Goal: Register for event/course

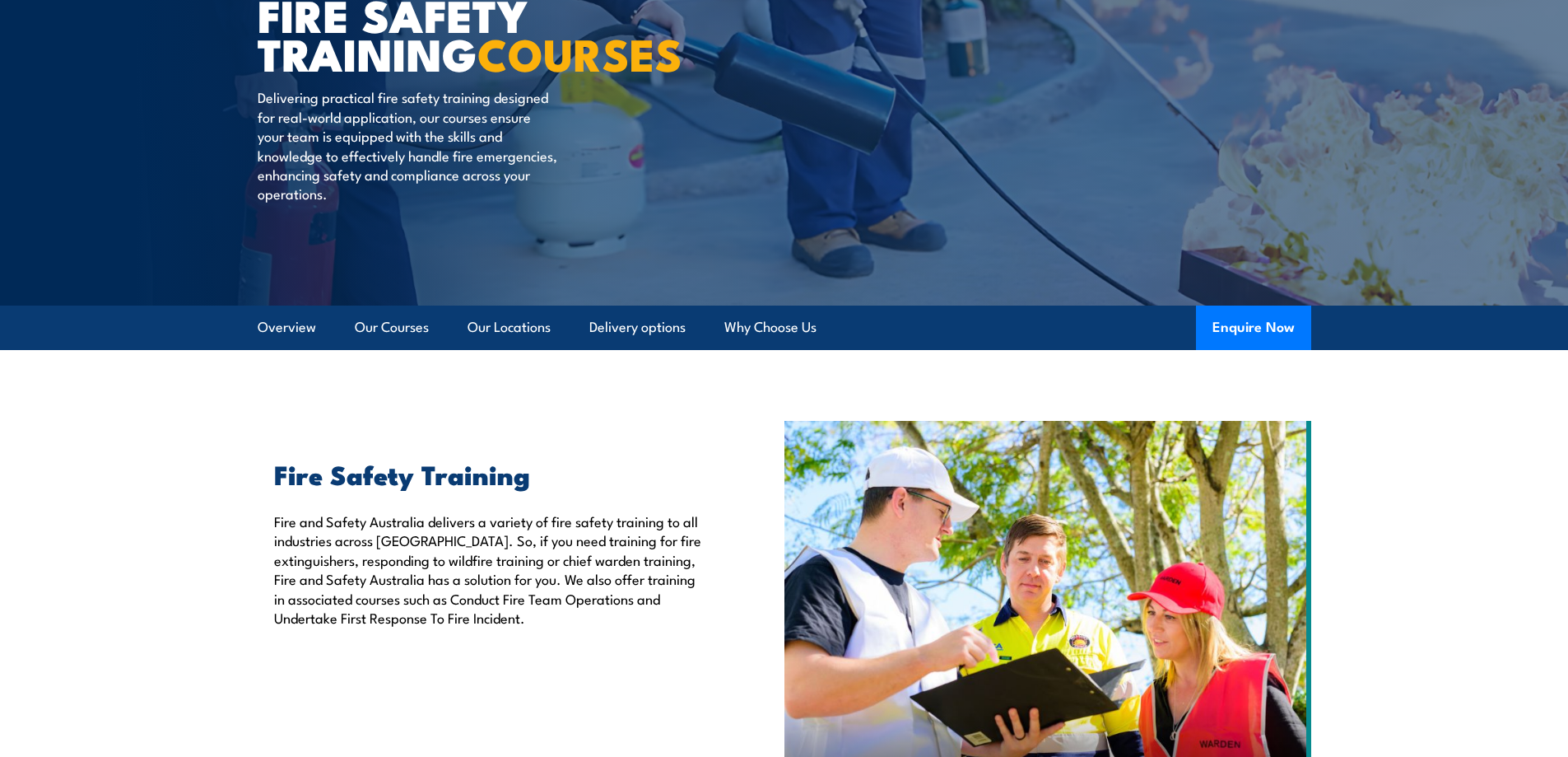
scroll to position [247, 0]
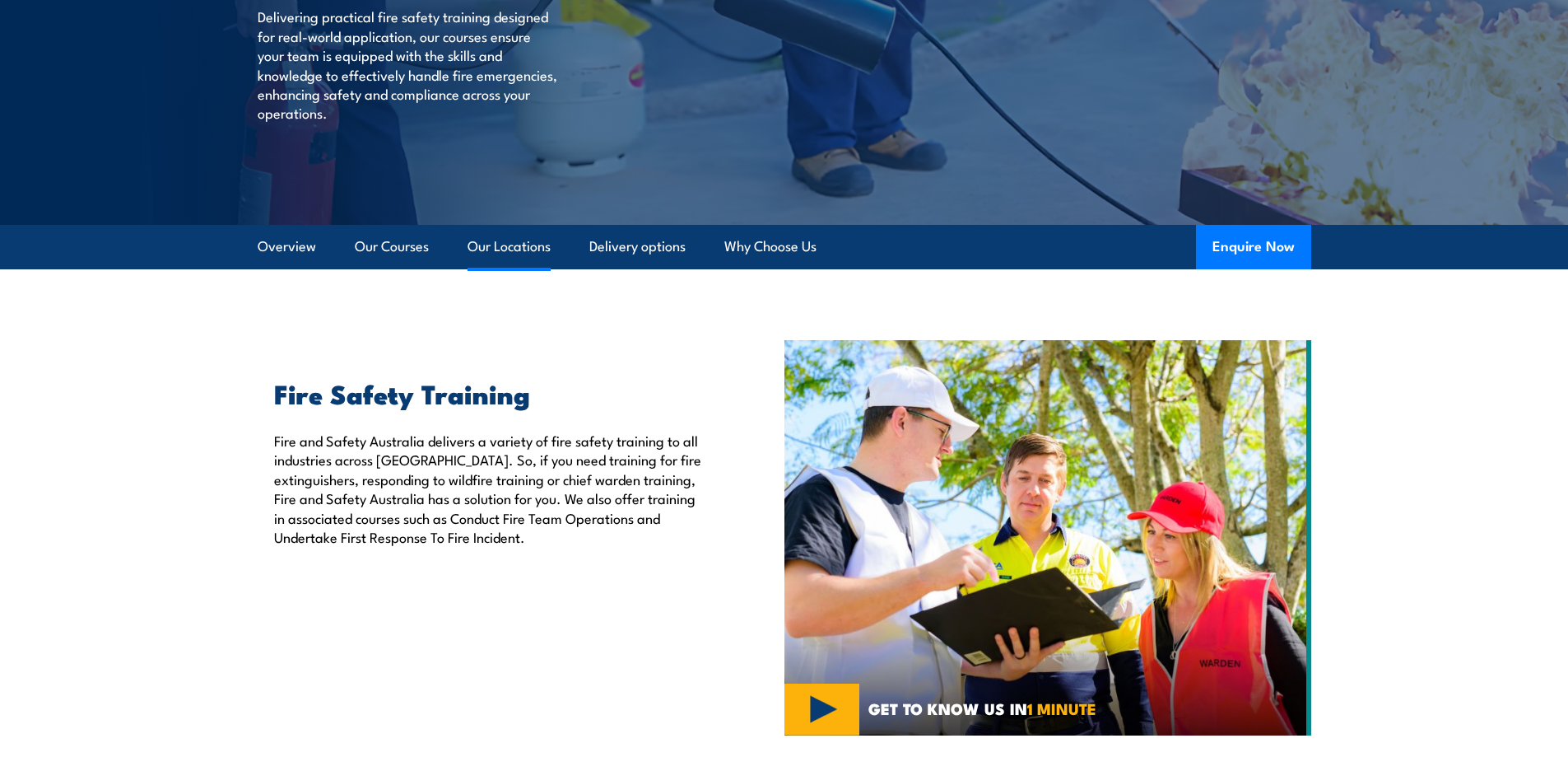
click at [481, 242] on link "Our Locations" at bounding box center [509, 246] width 83 height 44
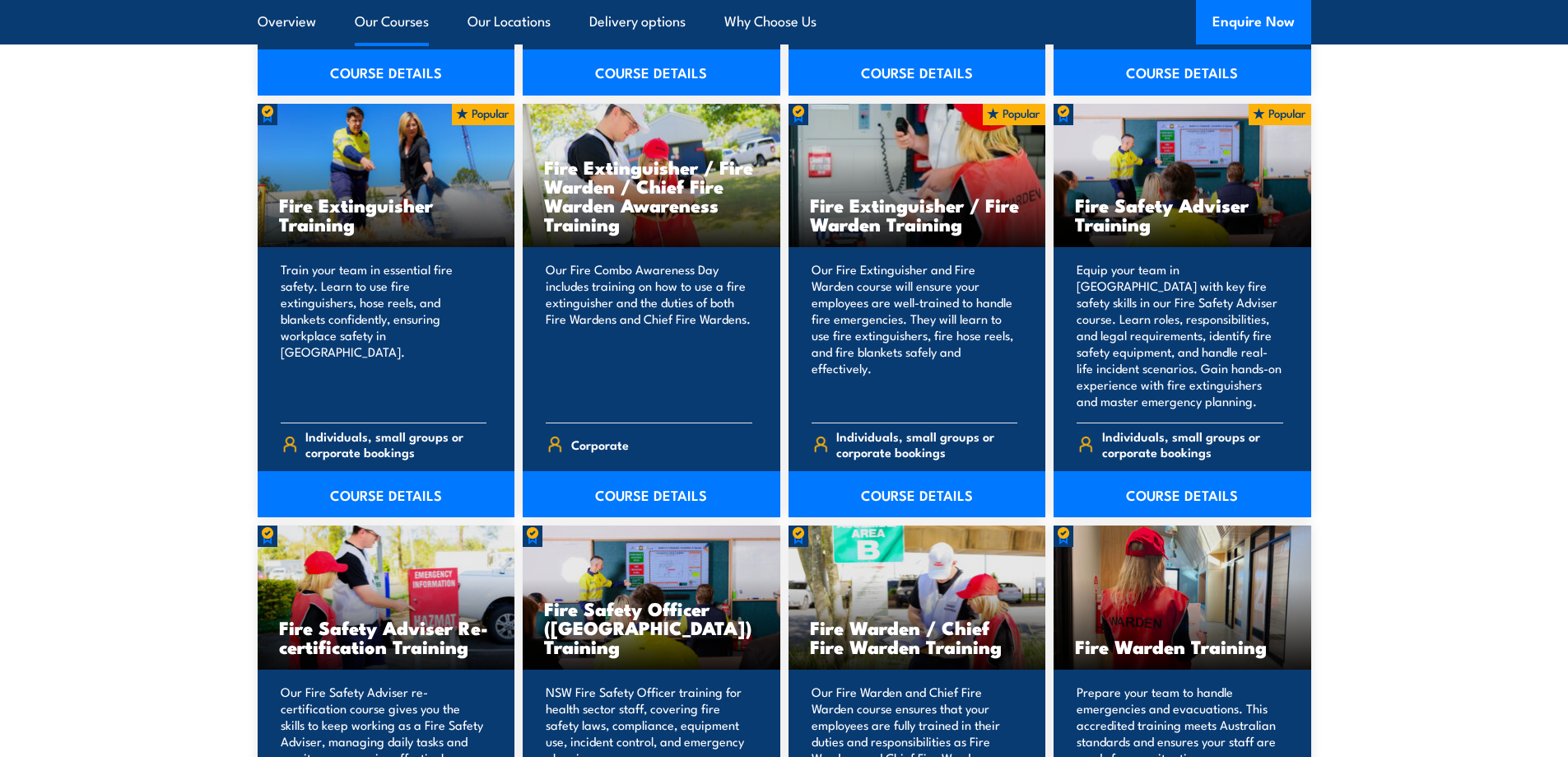
scroll to position [1730, 0]
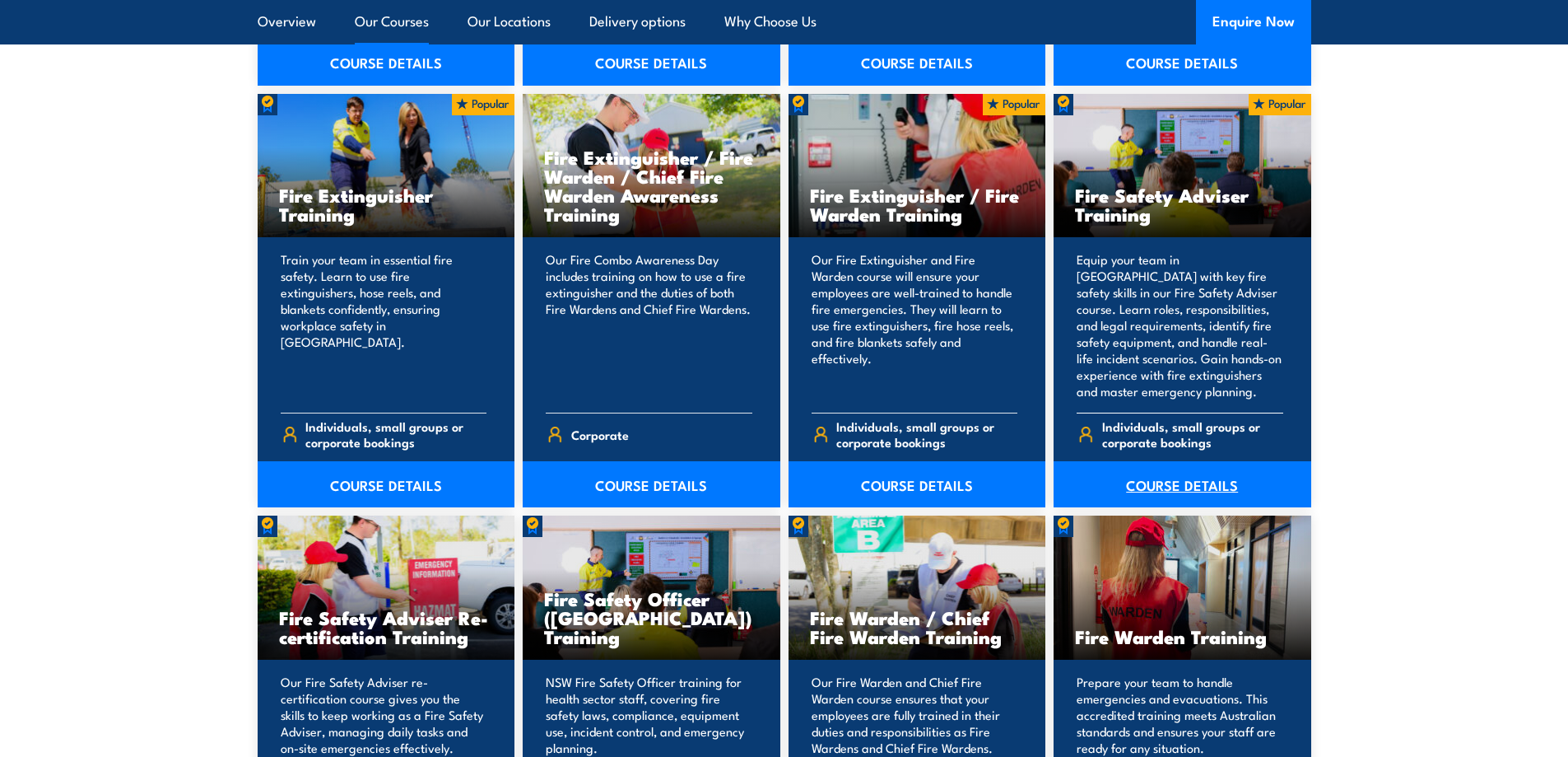
click at [1189, 484] on link "COURSE DETAILS" at bounding box center [1183, 484] width 258 height 46
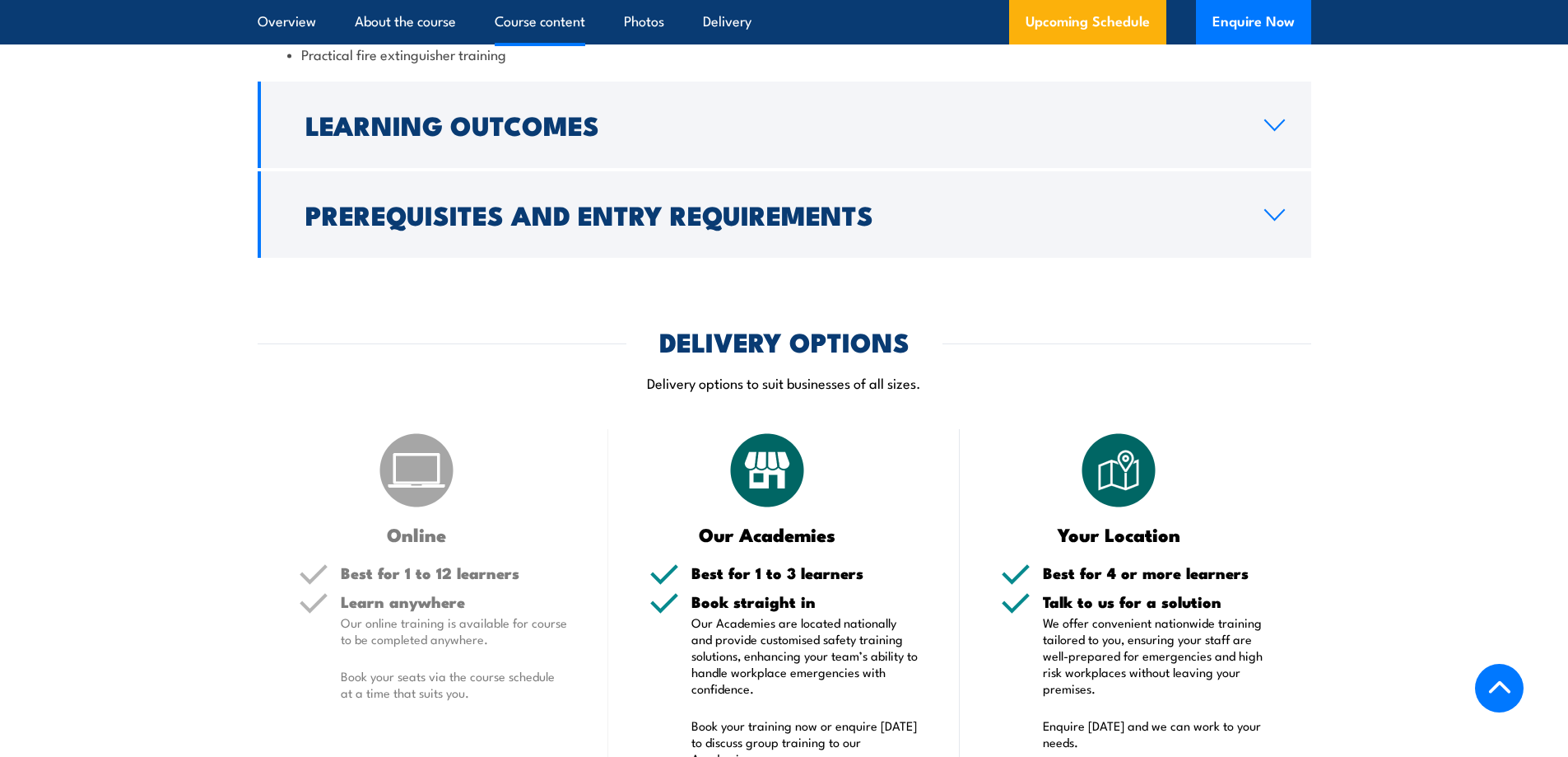
scroll to position [1730, 0]
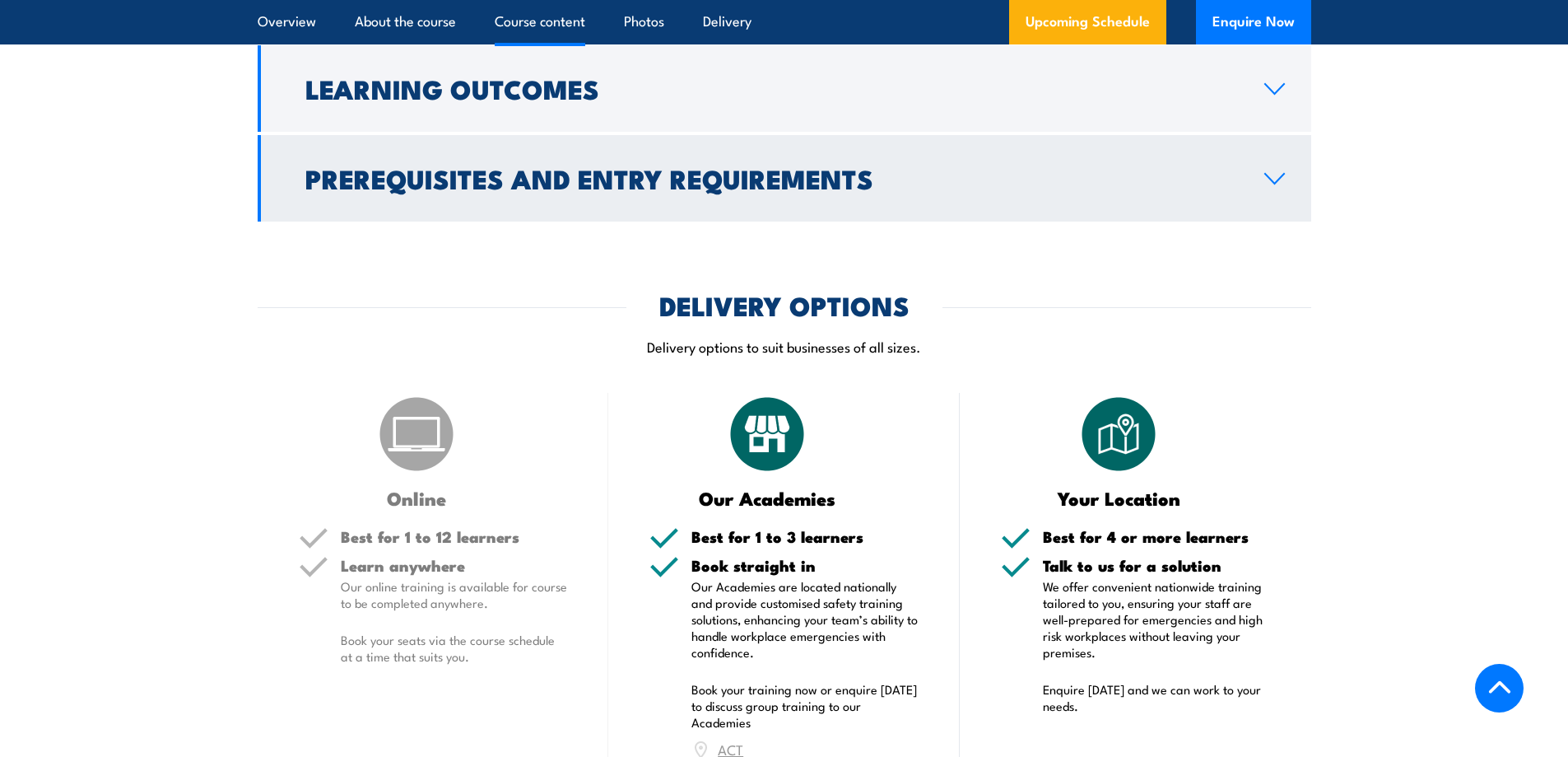
click at [1282, 186] on icon at bounding box center [1274, 179] width 22 height 13
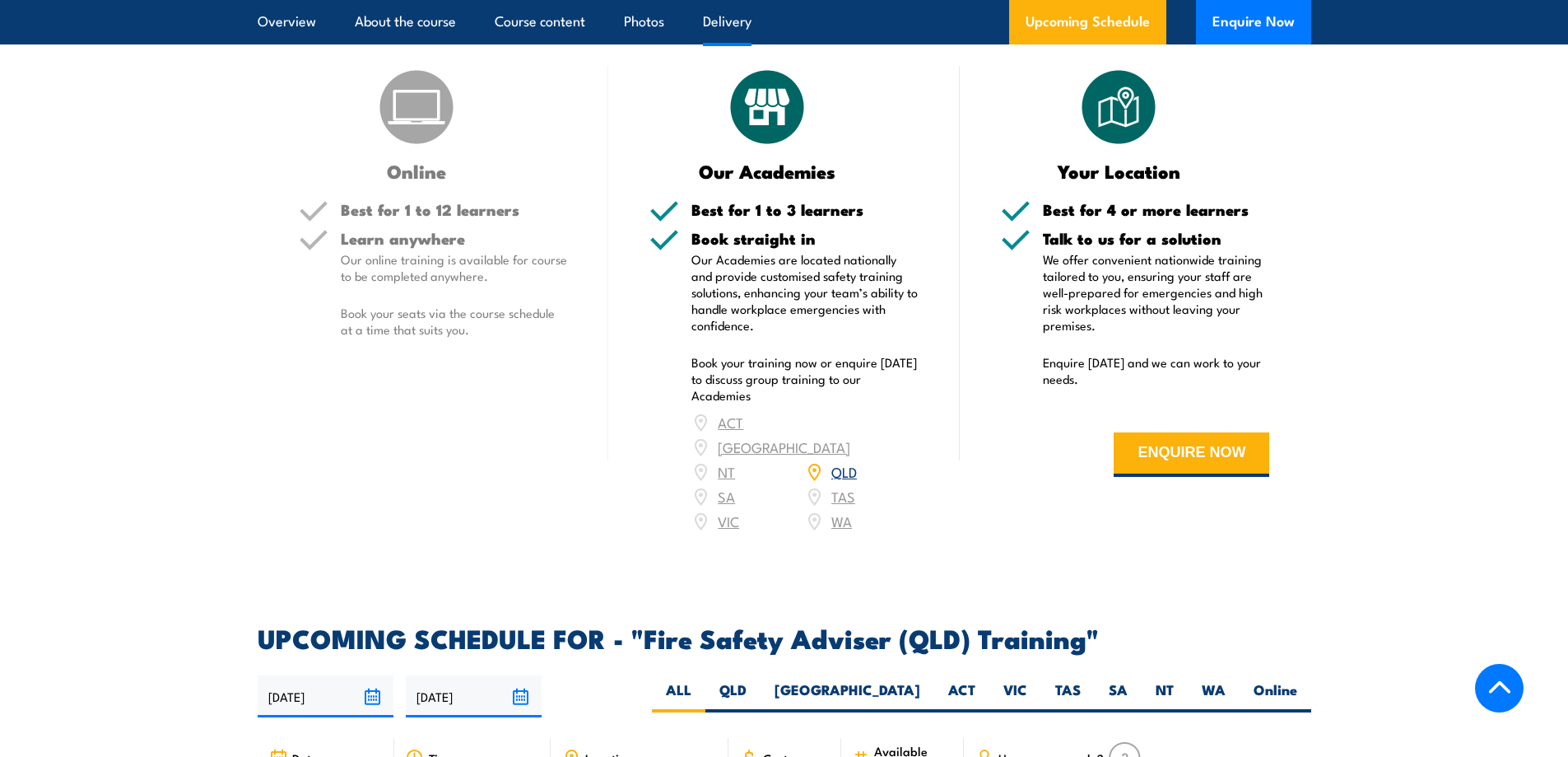
scroll to position [2142, 0]
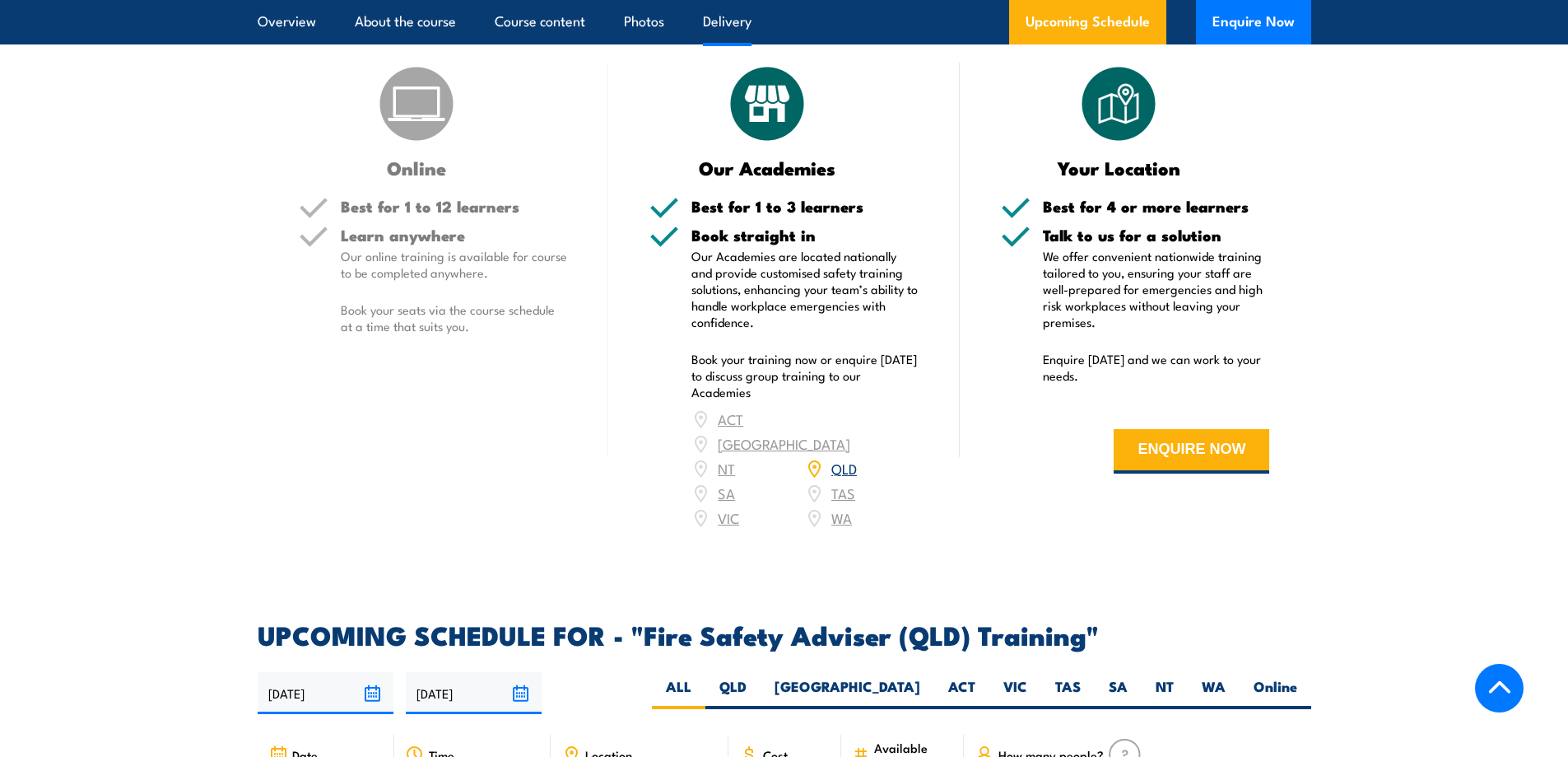
click at [847, 478] on link "QLD" at bounding box center [844, 467] width 26 height 20
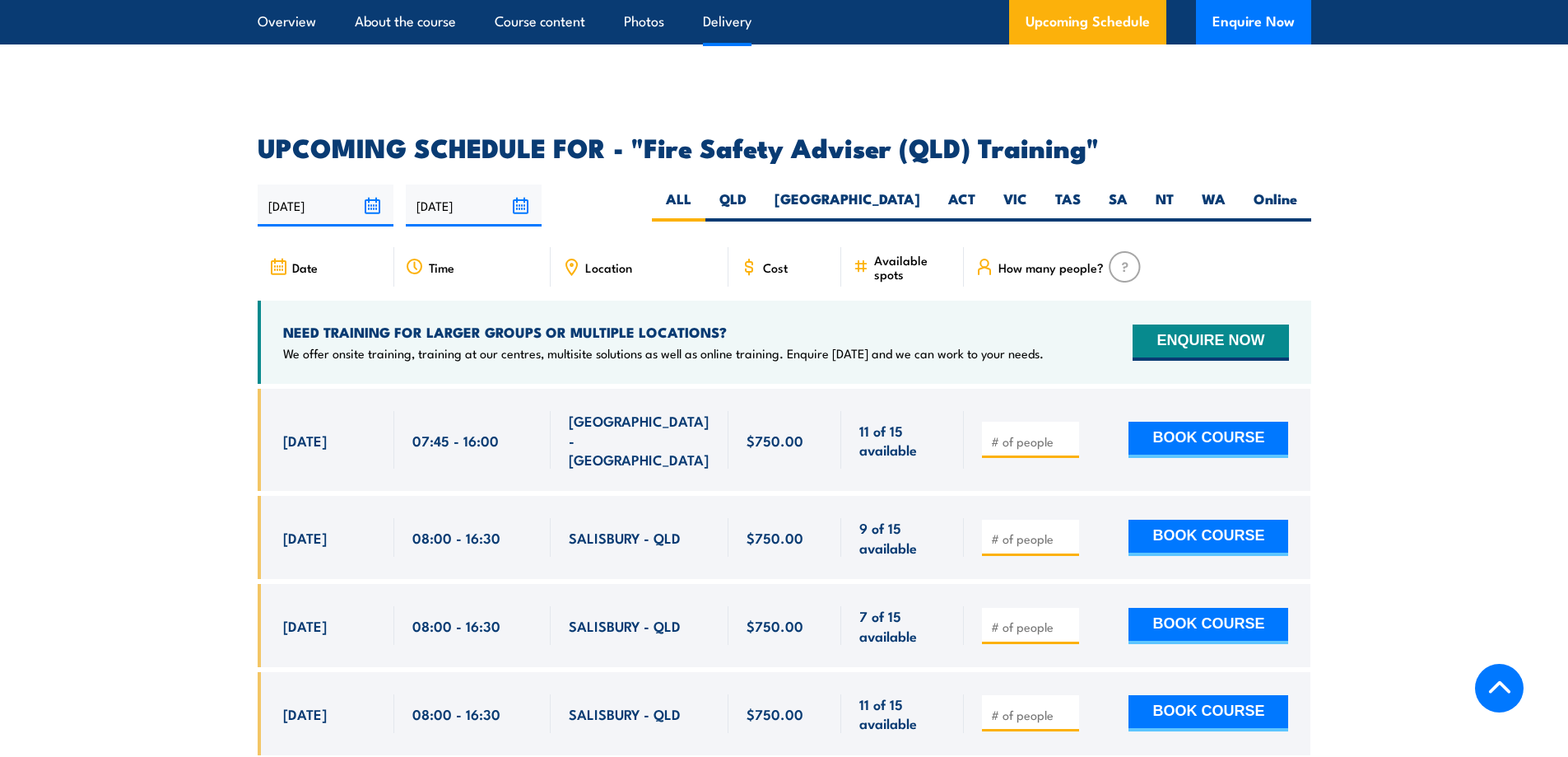
scroll to position [2637, 0]
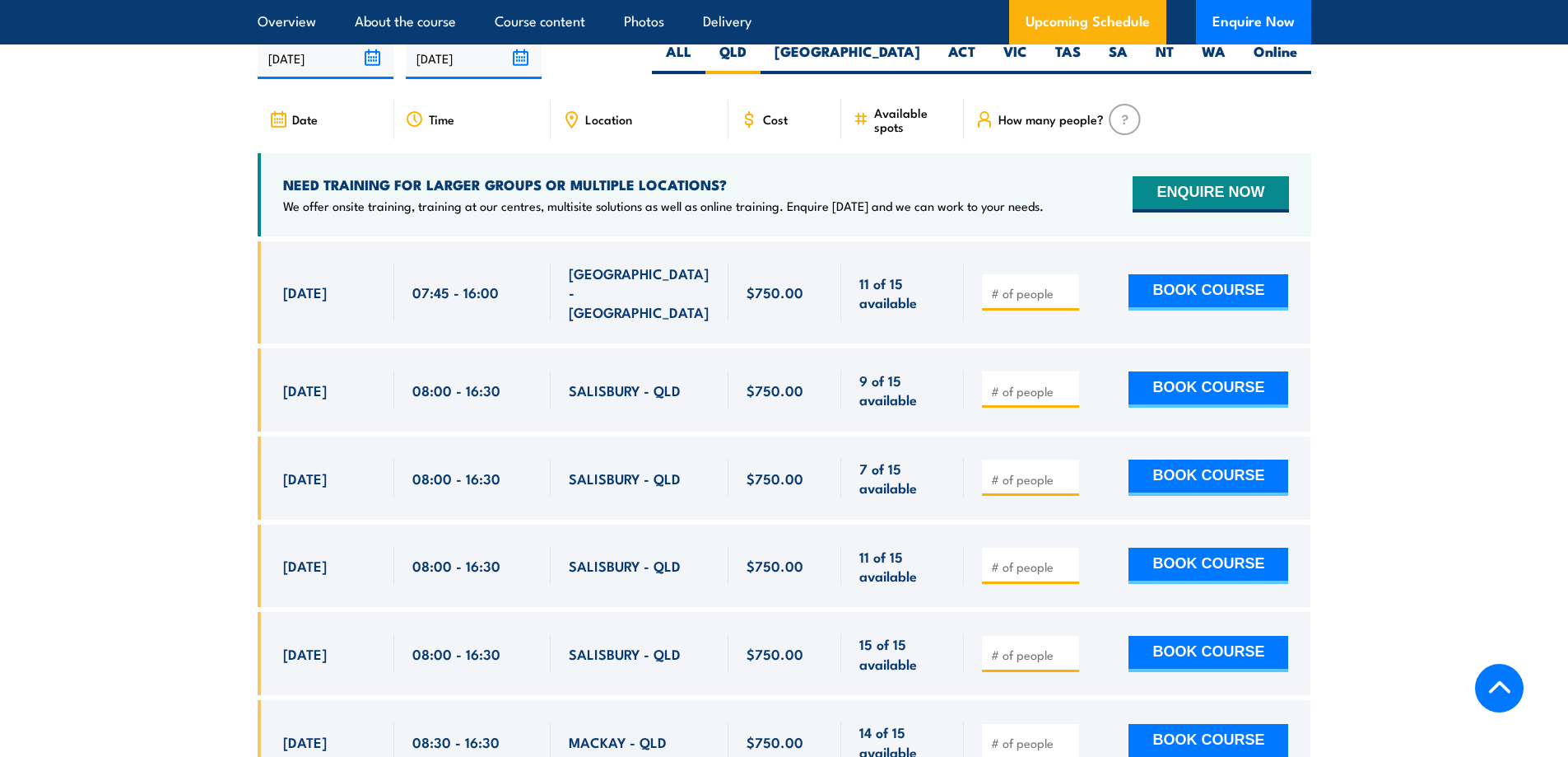
scroll to position [2777, 0]
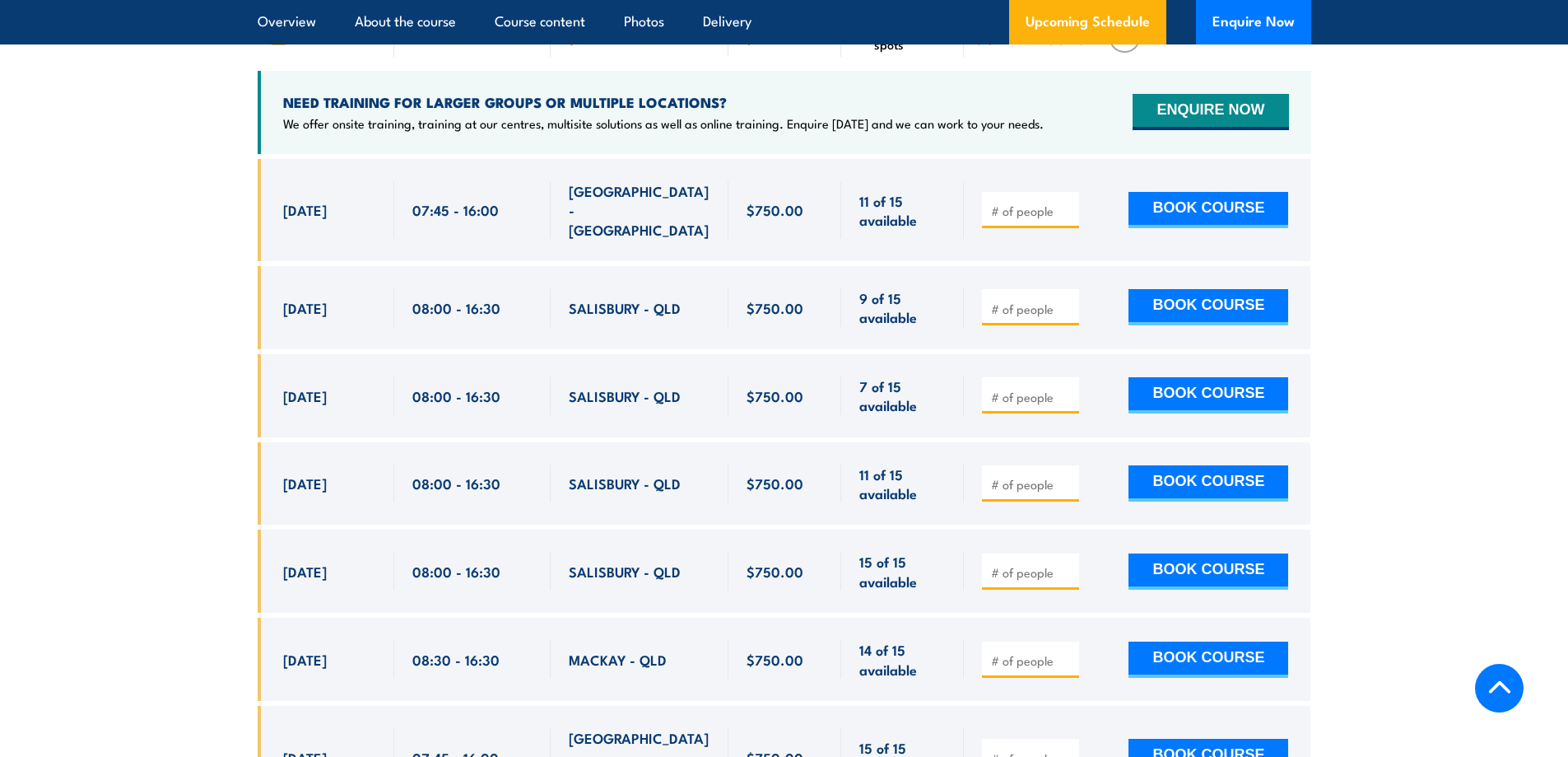
click at [1441, 84] on section "UPCOMING SCHEDULE FOR - "Fire Safety Adviser (QLD) Training" 24/09/2025 23/03/2…" at bounding box center [784, 501] width 1568 height 1192
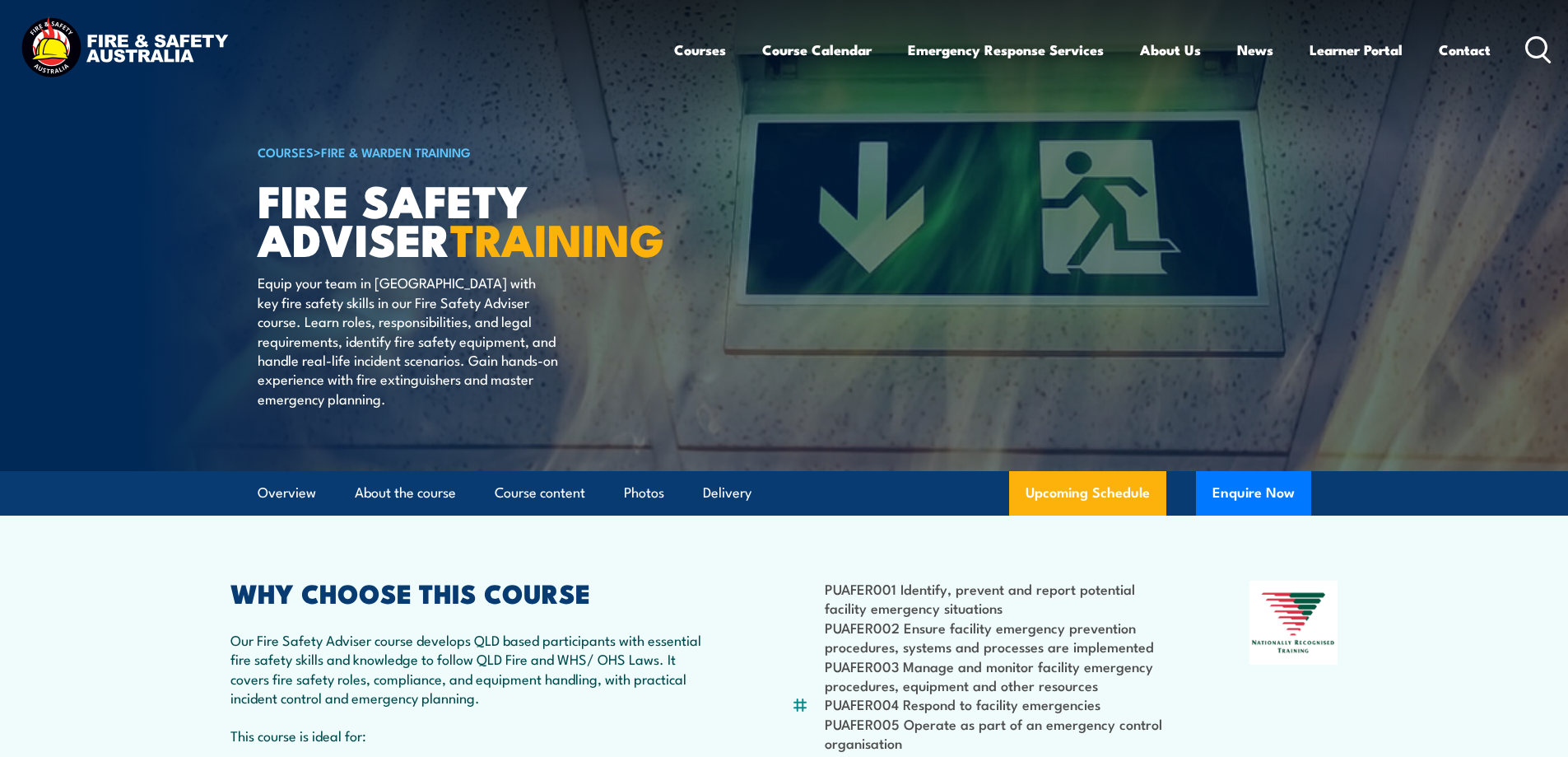
scroll to position [0, 0]
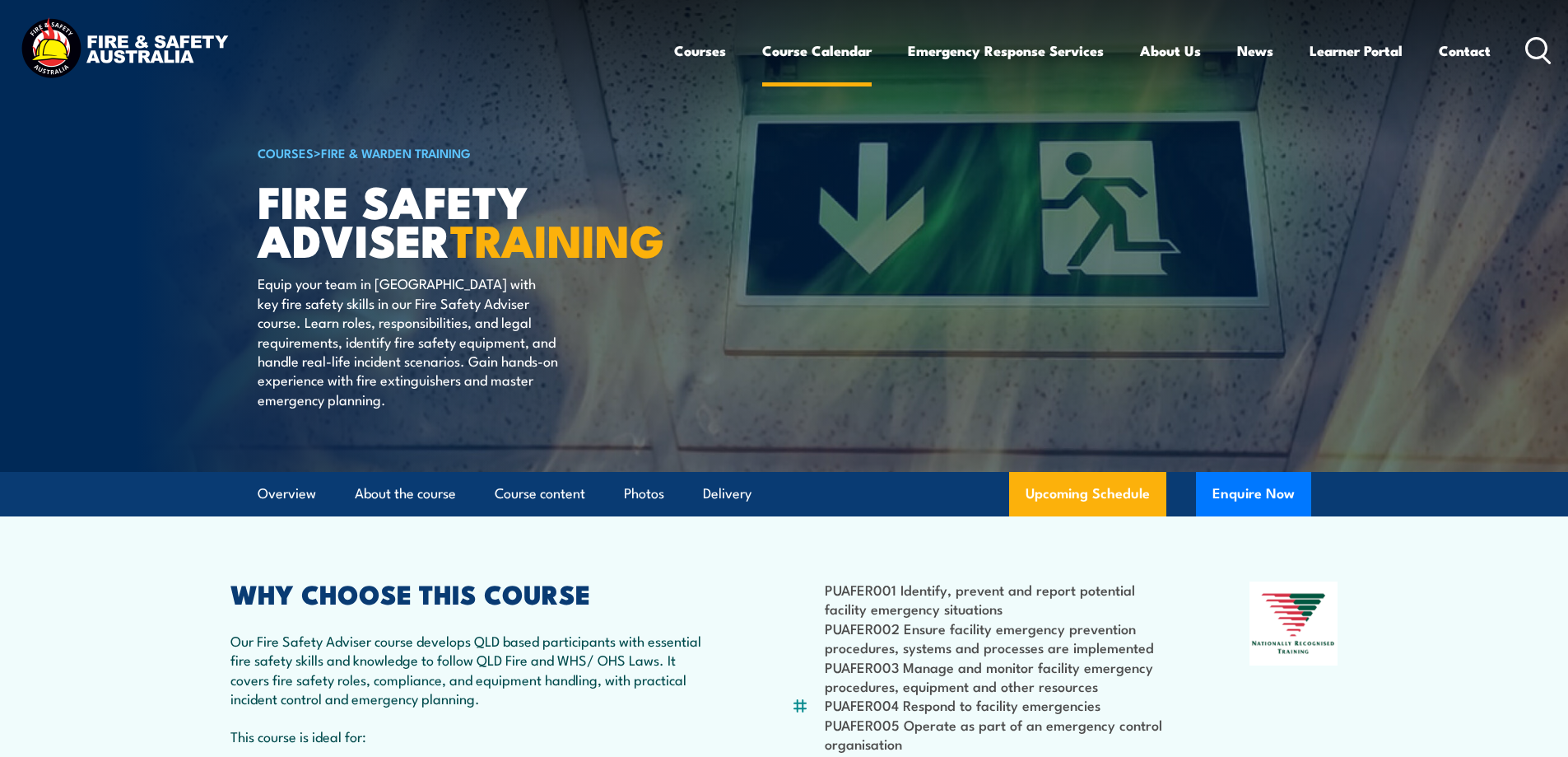
click at [833, 54] on link "Course Calendar" at bounding box center [817, 50] width 110 height 44
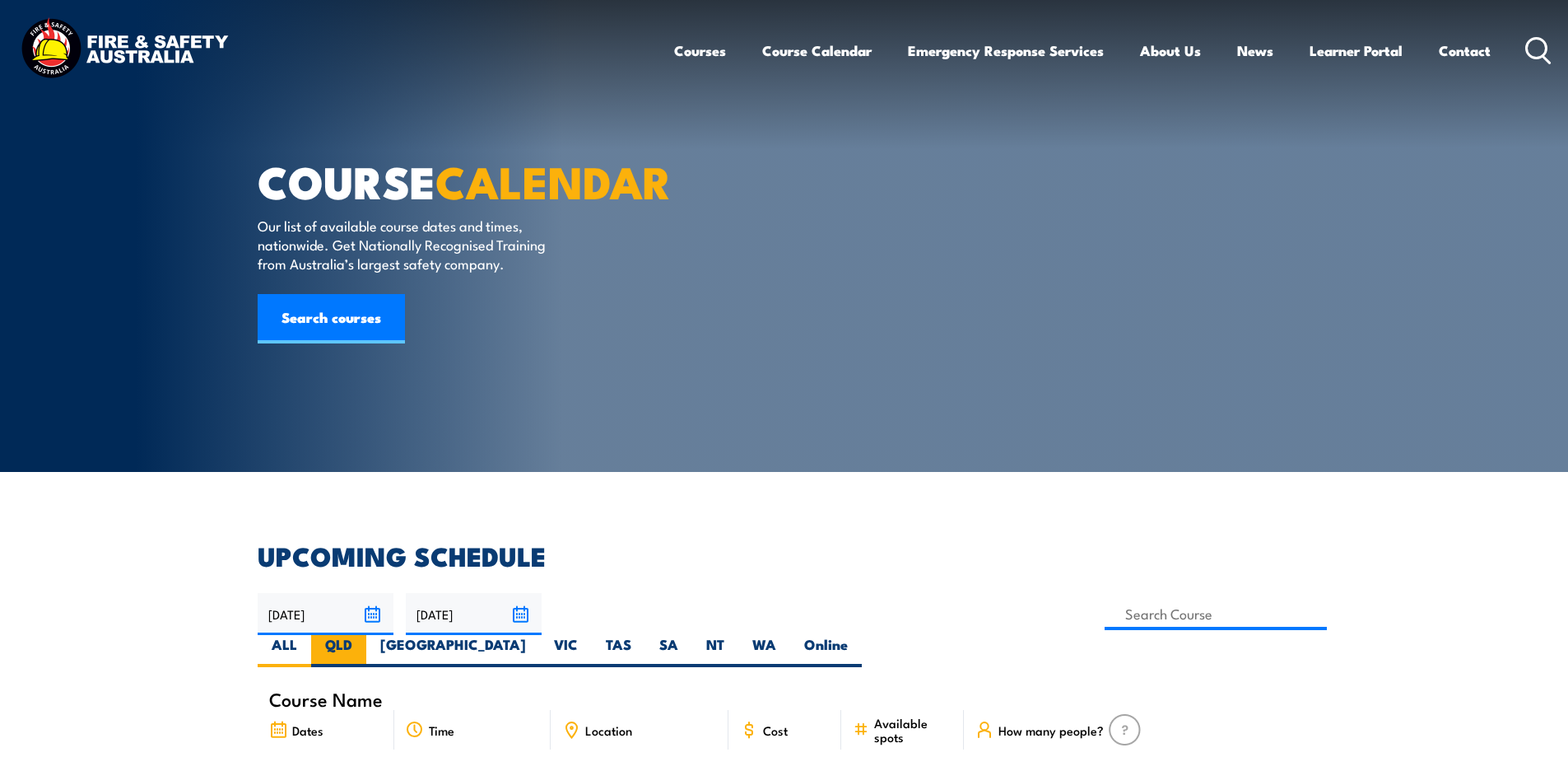
click at [366, 635] on label "QLD" at bounding box center [339, 651] width 55 height 32
click at [363, 635] on input "QLD" at bounding box center [357, 640] width 10 height 10
radio input "true"
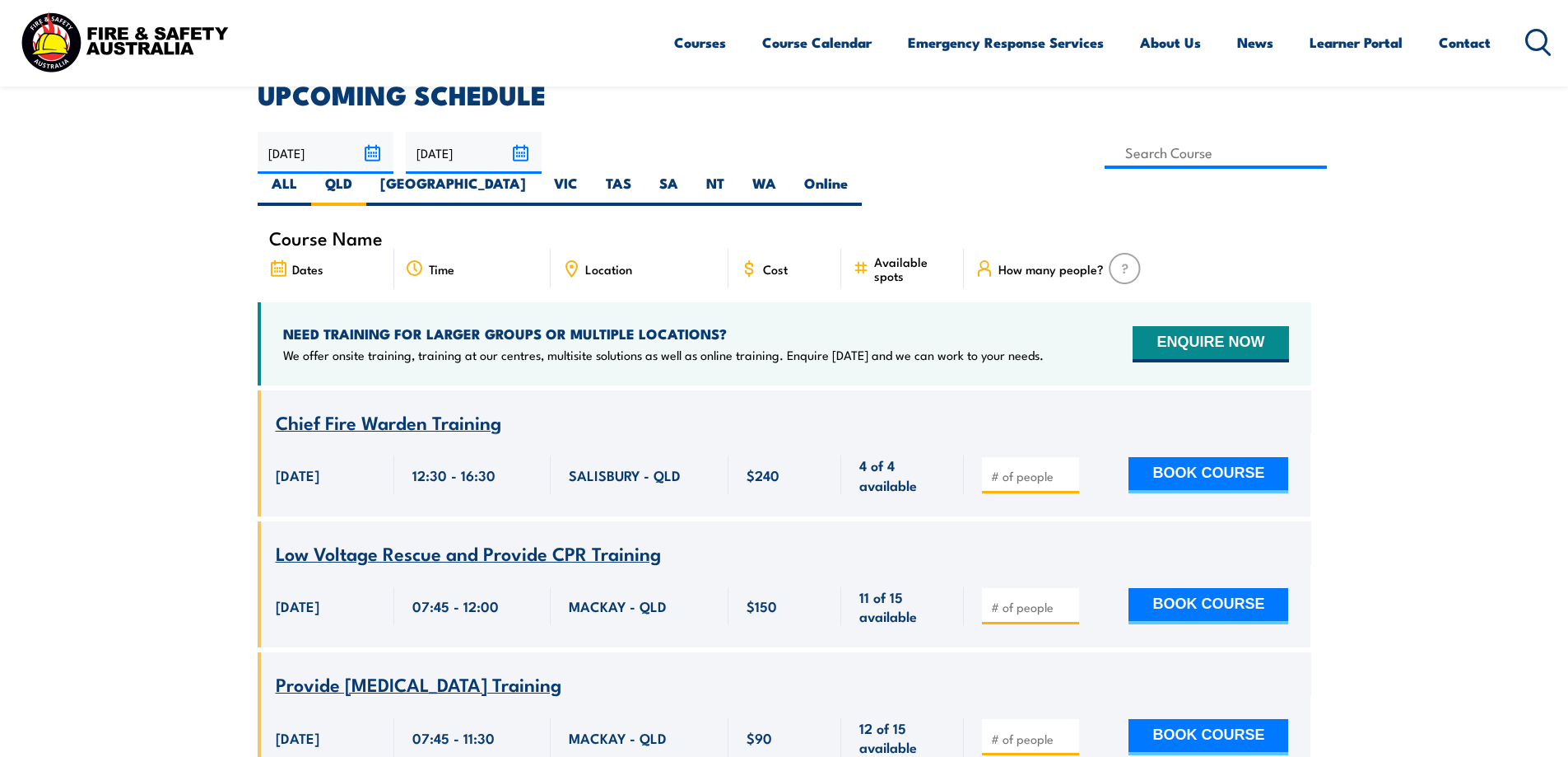
scroll to position [379, 0]
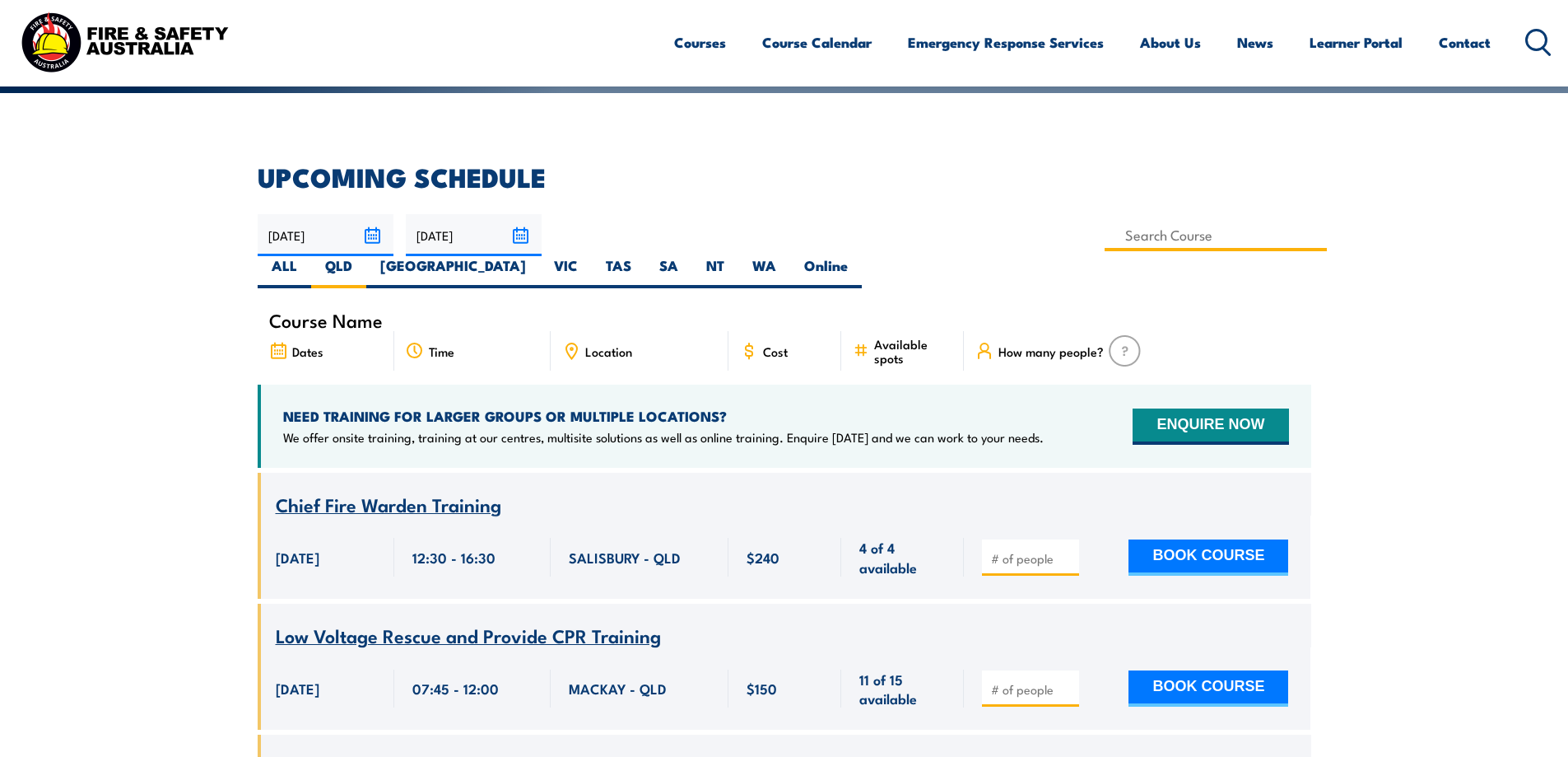
click at [1105, 238] on input at bounding box center [1217, 235] width 223 height 32
type input "Fire Safety Adviser Training"
